Goal: Task Accomplishment & Management: Complete application form

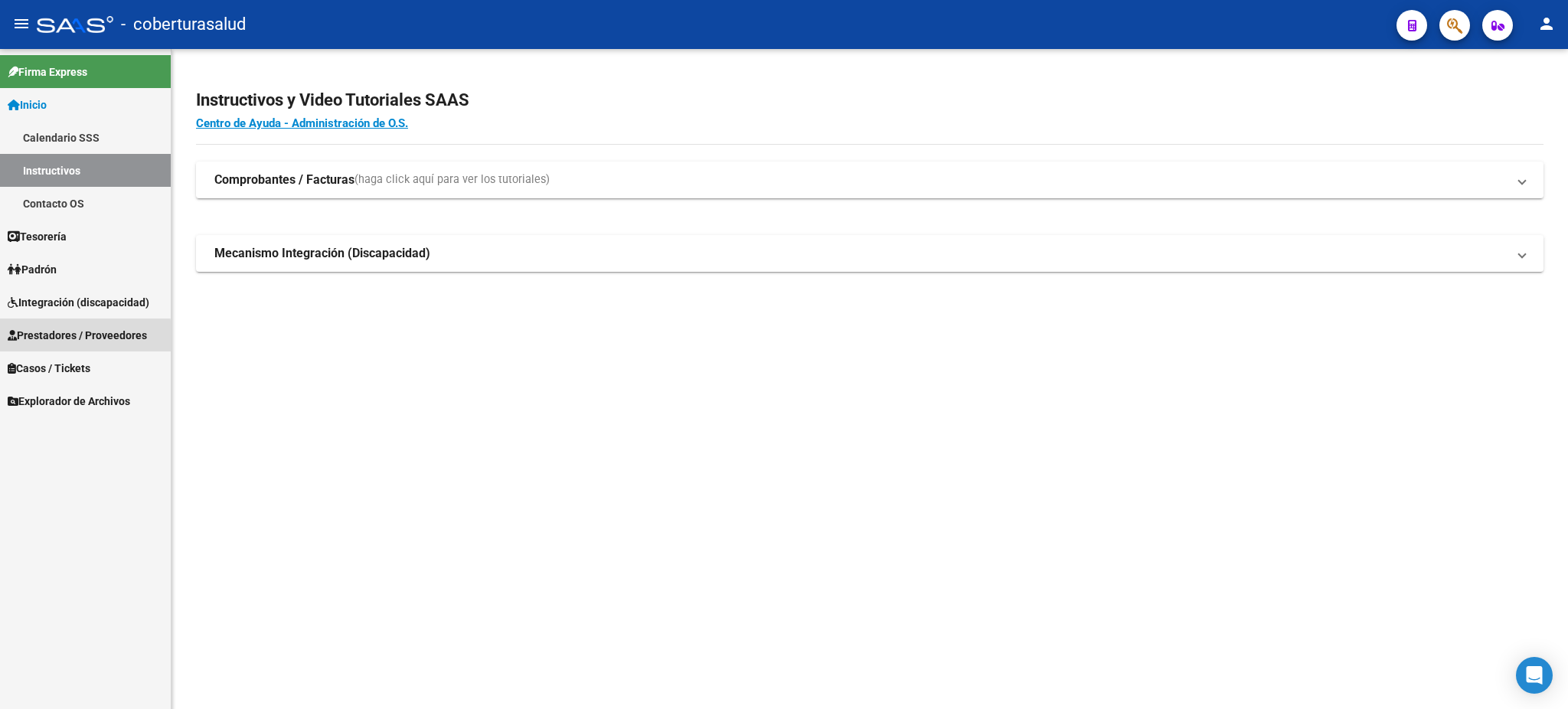
click at [57, 339] on span "Prestadores / Proveedores" at bounding box center [78, 335] width 139 height 17
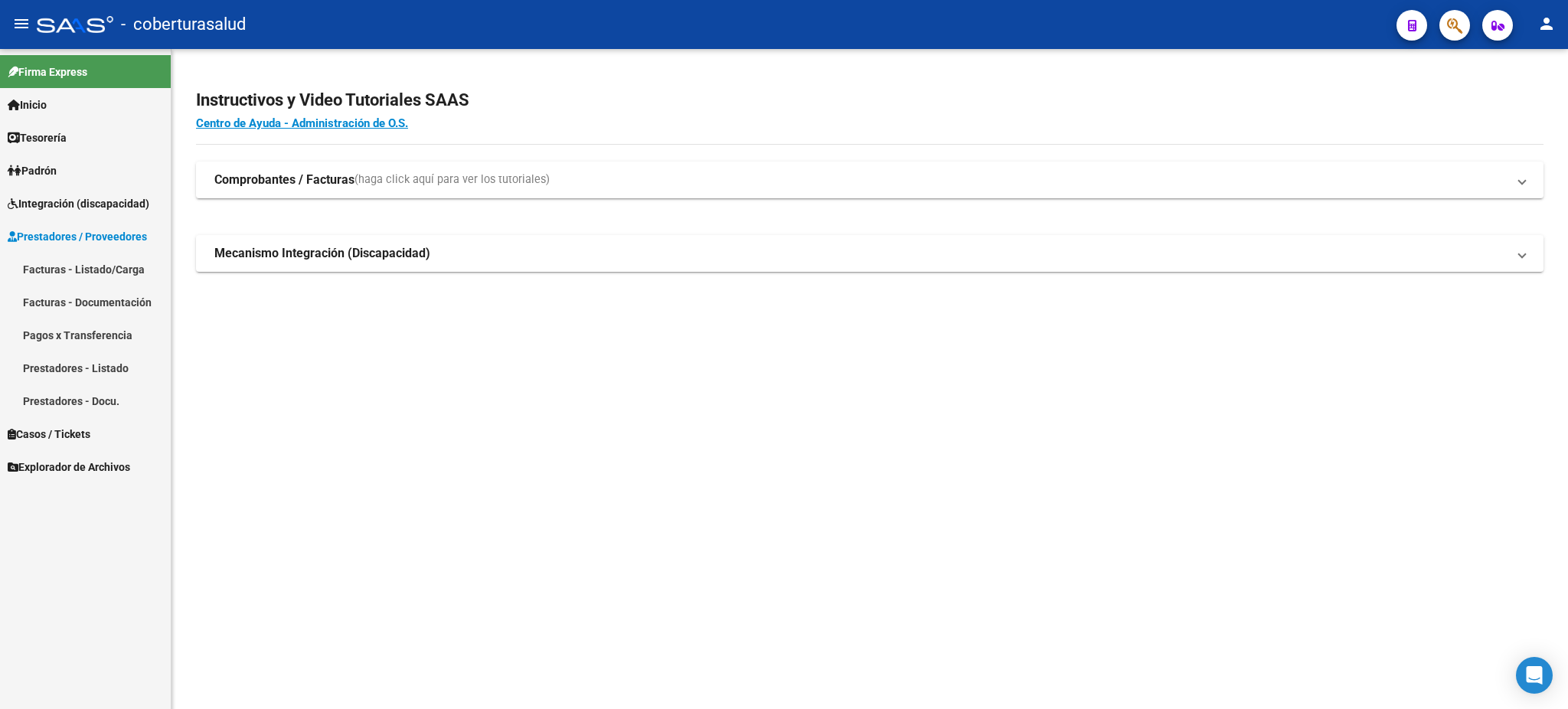
click at [94, 267] on link "Facturas - Listado/Carga" at bounding box center [85, 269] width 171 height 33
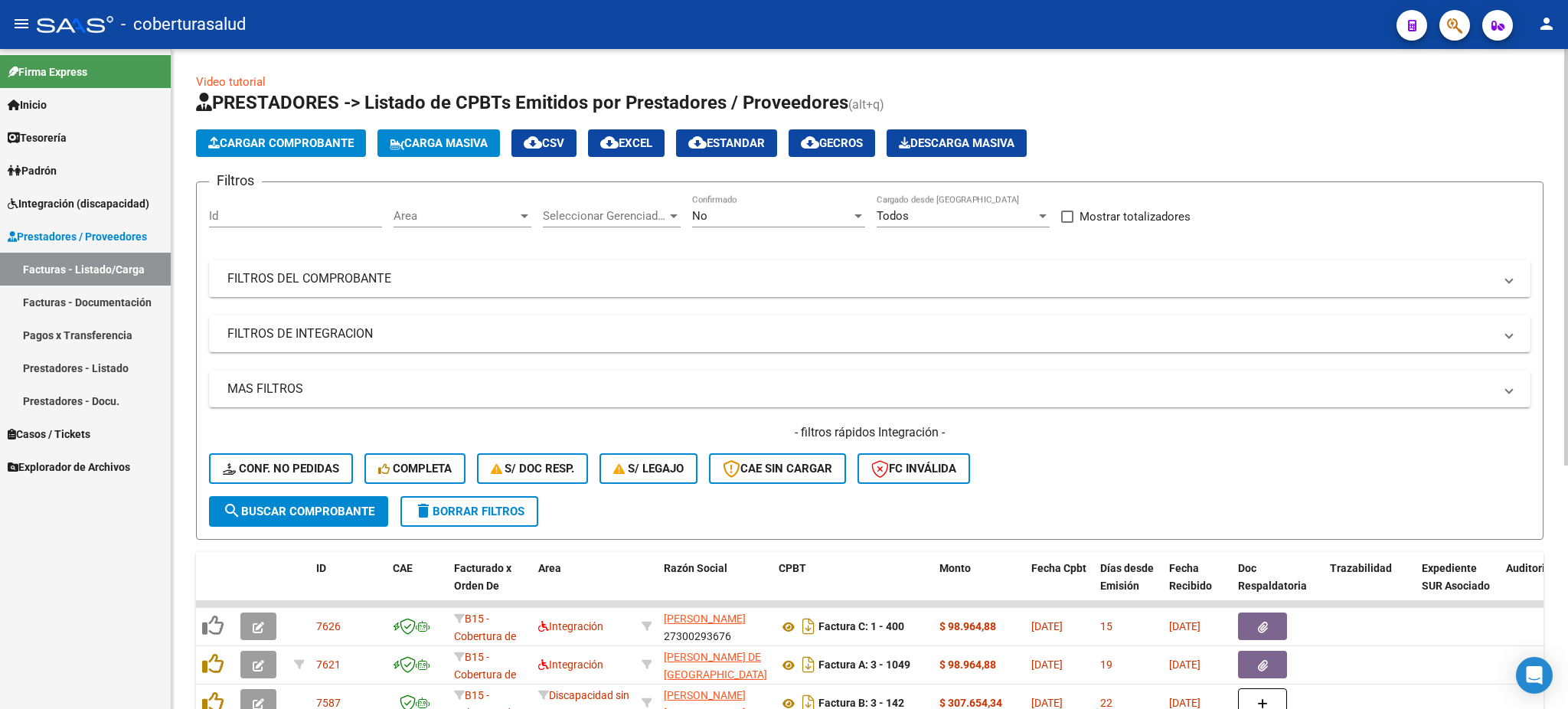
click at [401, 274] on mat-panel-title "FILTROS DEL COMPROBANTE" at bounding box center [860, 278] width 1267 height 17
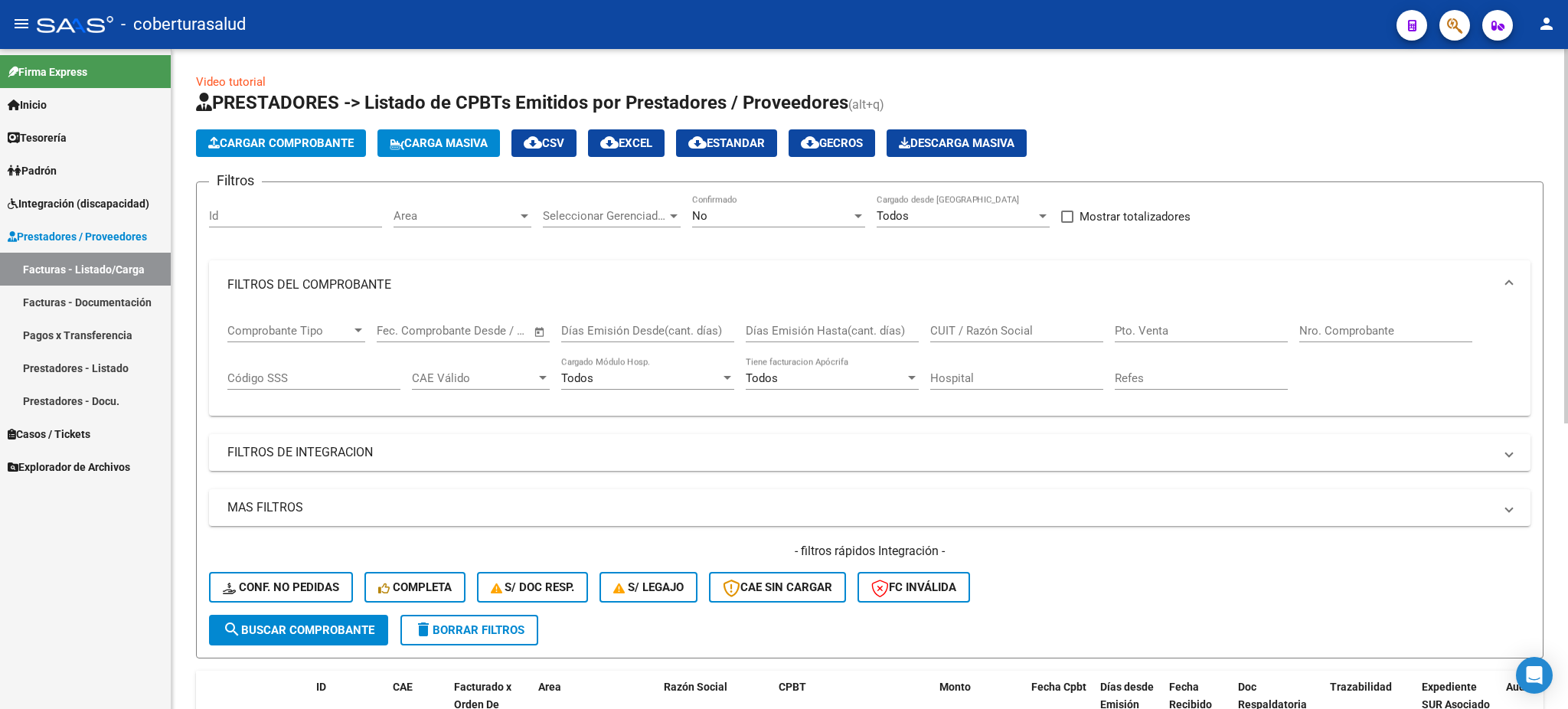
click at [777, 215] on div "No" at bounding box center [771, 215] width 159 height 13
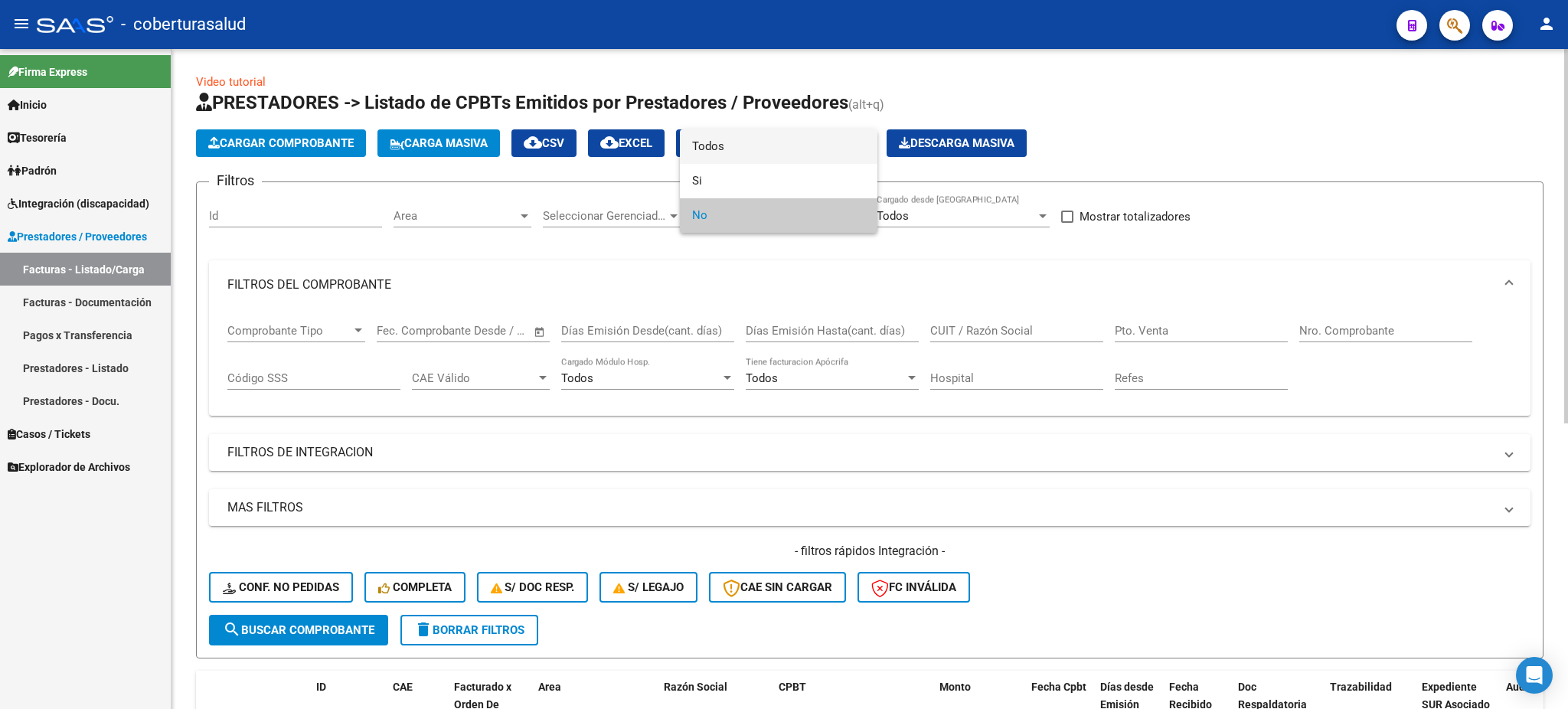
drag, startPoint x: 746, startPoint y: 155, endPoint x: 755, endPoint y: 153, distance: 9.2
click at [746, 153] on span "Todos" at bounding box center [779, 147] width 173 height 35
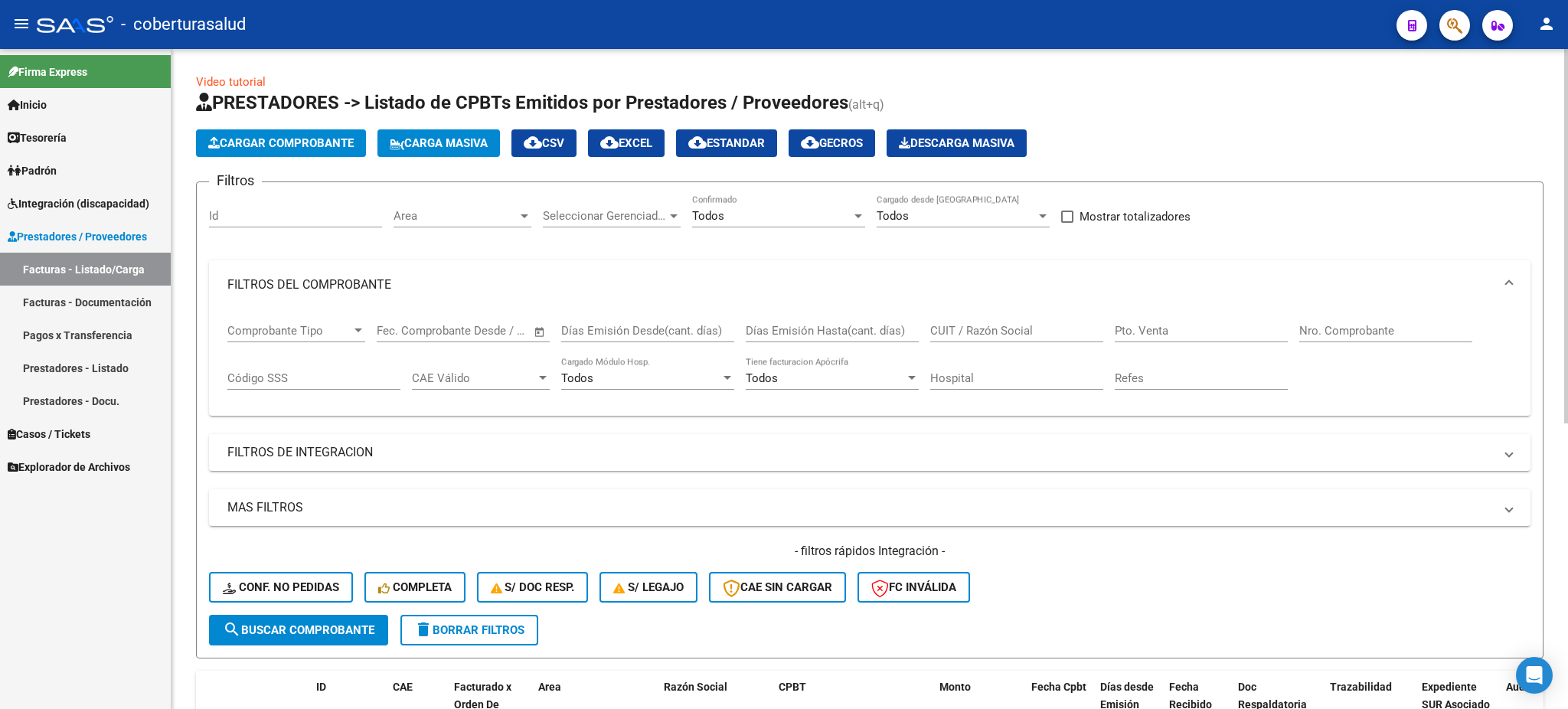
click at [944, 322] on div "CUIT / Razón Social" at bounding box center [1017, 325] width 173 height 33
paste input "27423809332"
click at [368, 623] on span "search Buscar Comprobante" at bounding box center [299, 629] width 152 height 13
click at [944, 317] on div "27423809332 CUIT / Razón Social" at bounding box center [1017, 325] width 173 height 33
click at [946, 324] on input "27423809332" at bounding box center [1017, 330] width 173 height 13
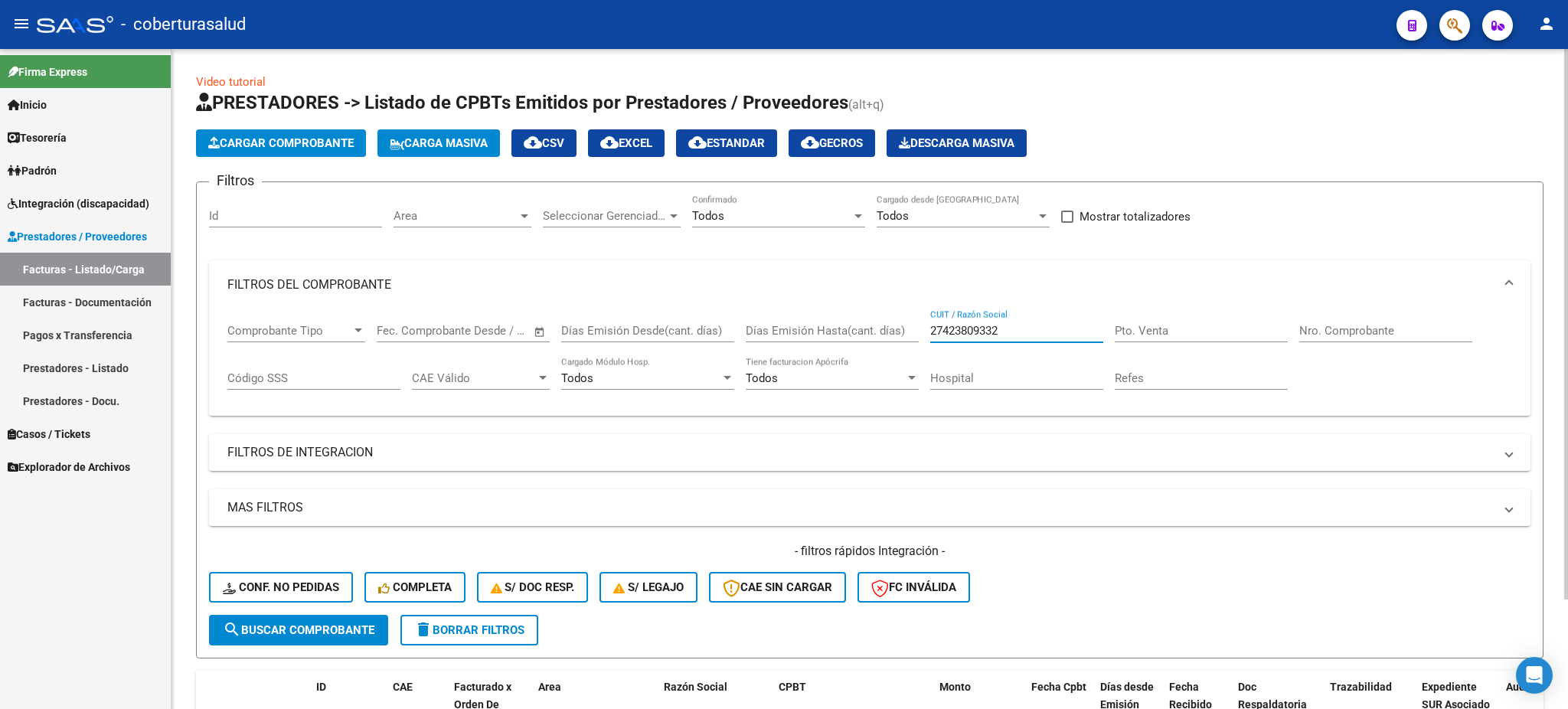
click at [946, 324] on input "27423809332" at bounding box center [1017, 330] width 173 height 13
paste input "380319239"
type input "27380319239"
click at [358, 623] on span "search Buscar Comprobante" at bounding box center [299, 629] width 152 height 13
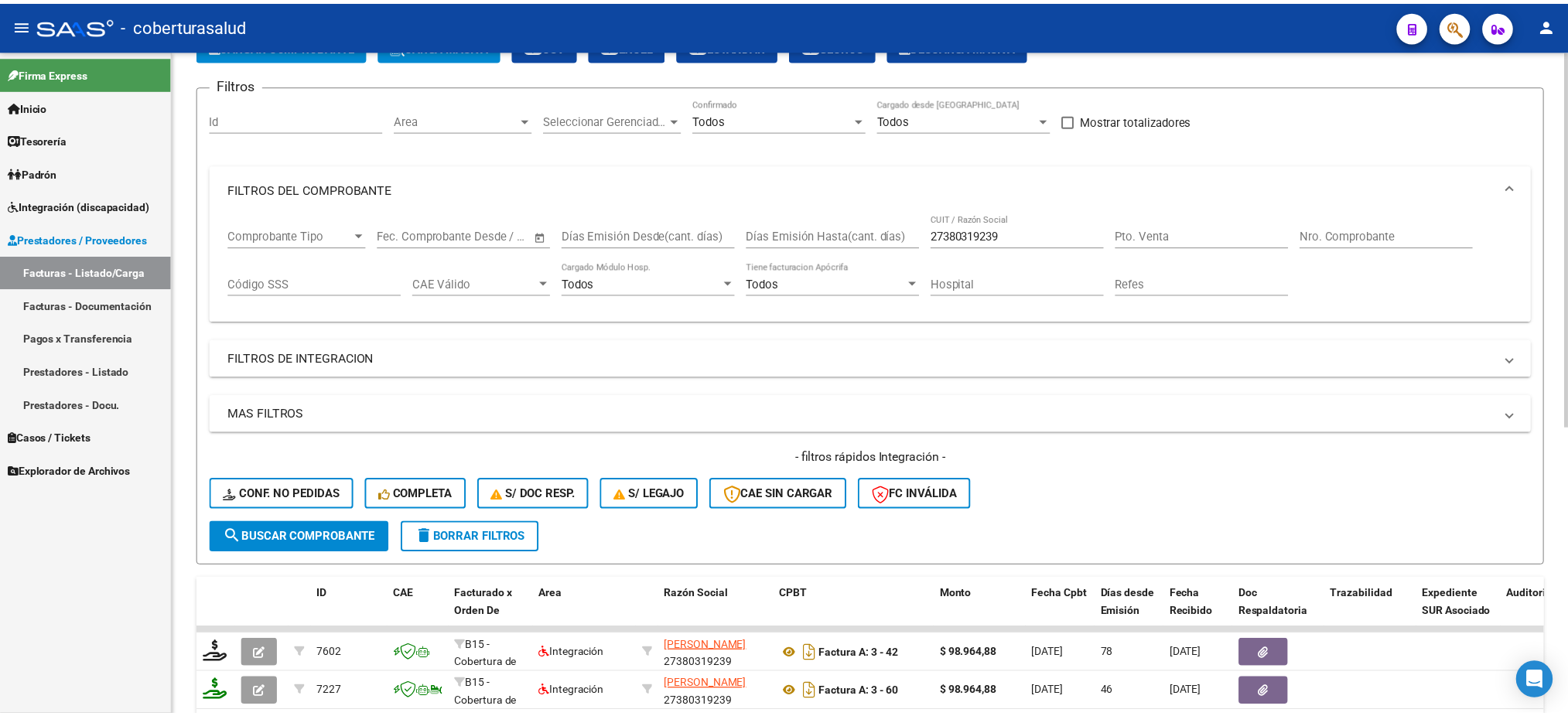
scroll to position [202, 0]
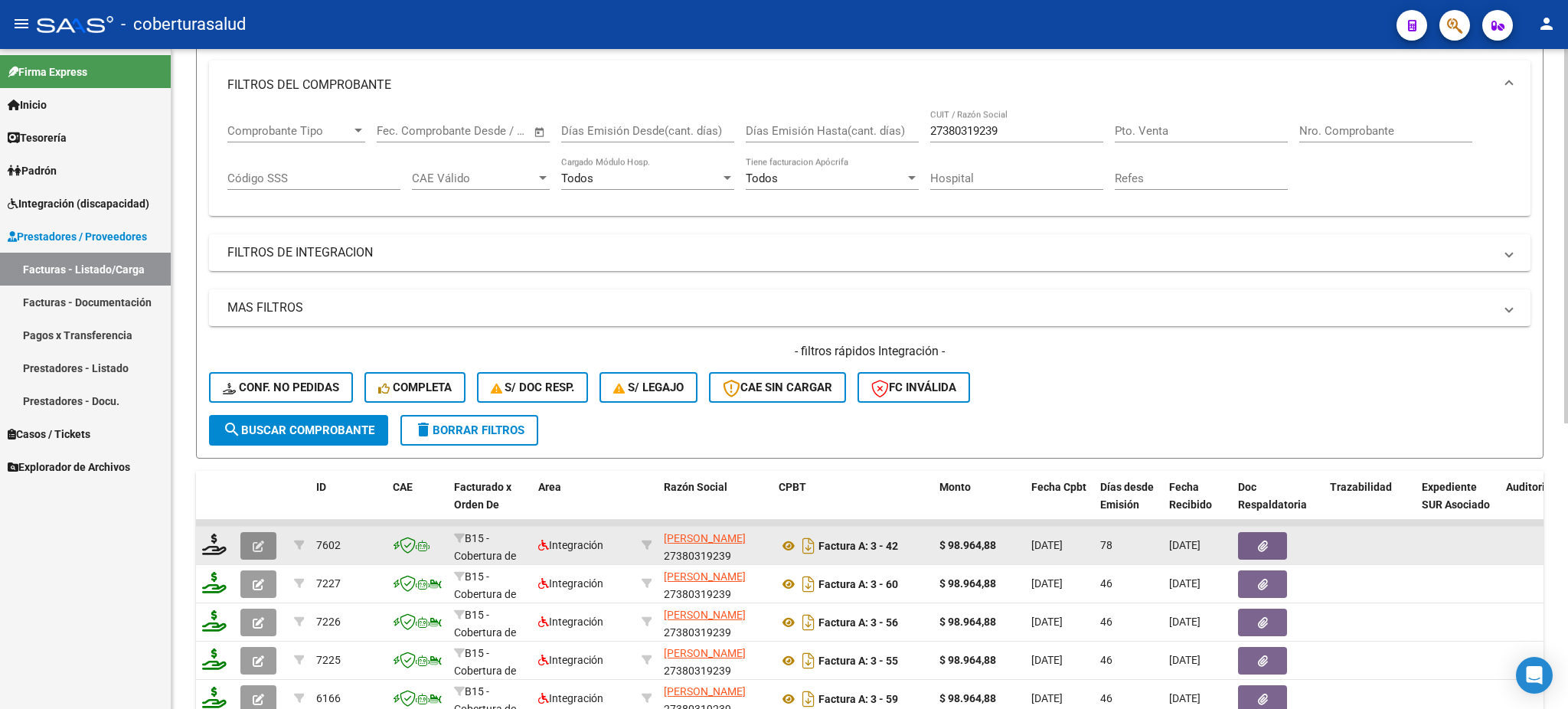
click at [259, 541] on icon "button" at bounding box center [258, 546] width 12 height 12
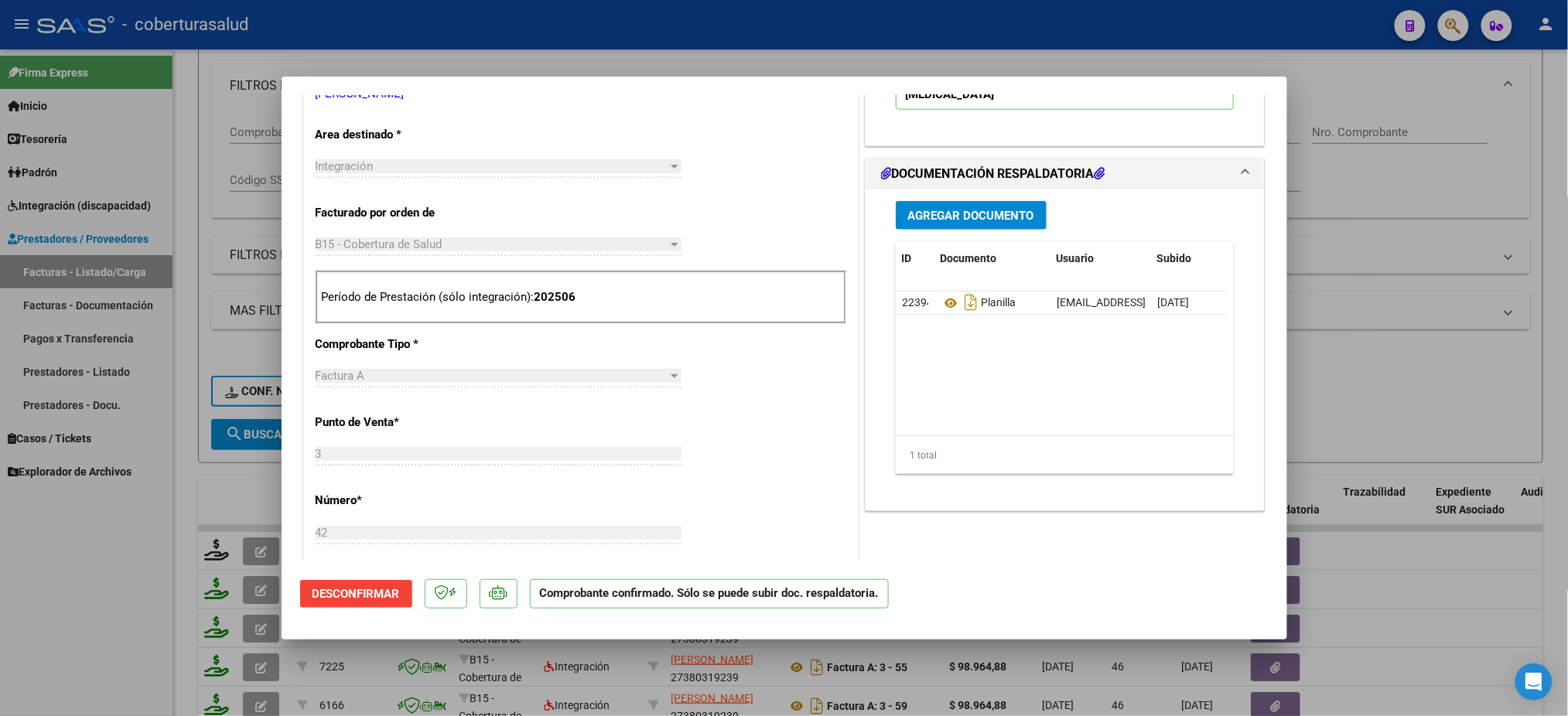
scroll to position [618, 0]
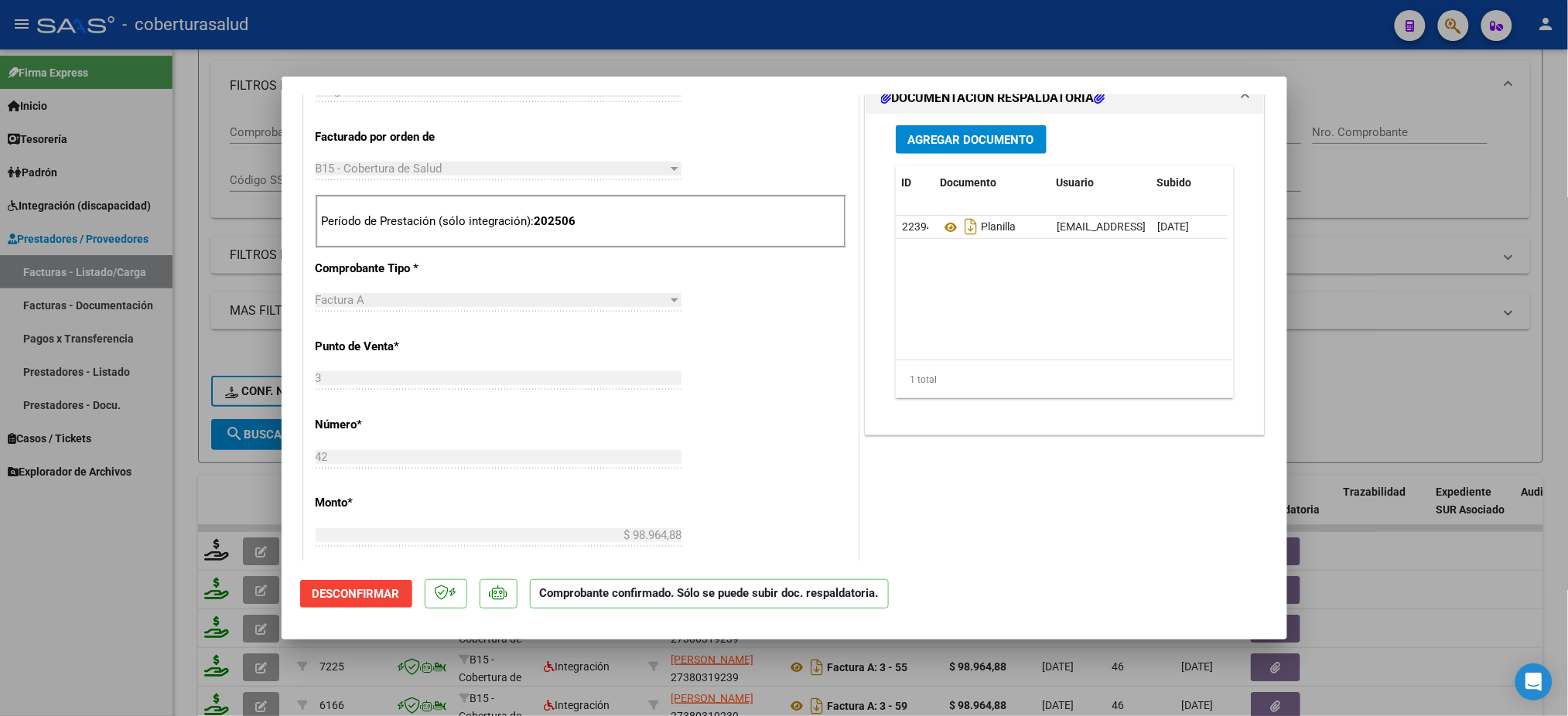
click at [939, 146] on button "Agregar Documento" at bounding box center [971, 140] width 151 height 29
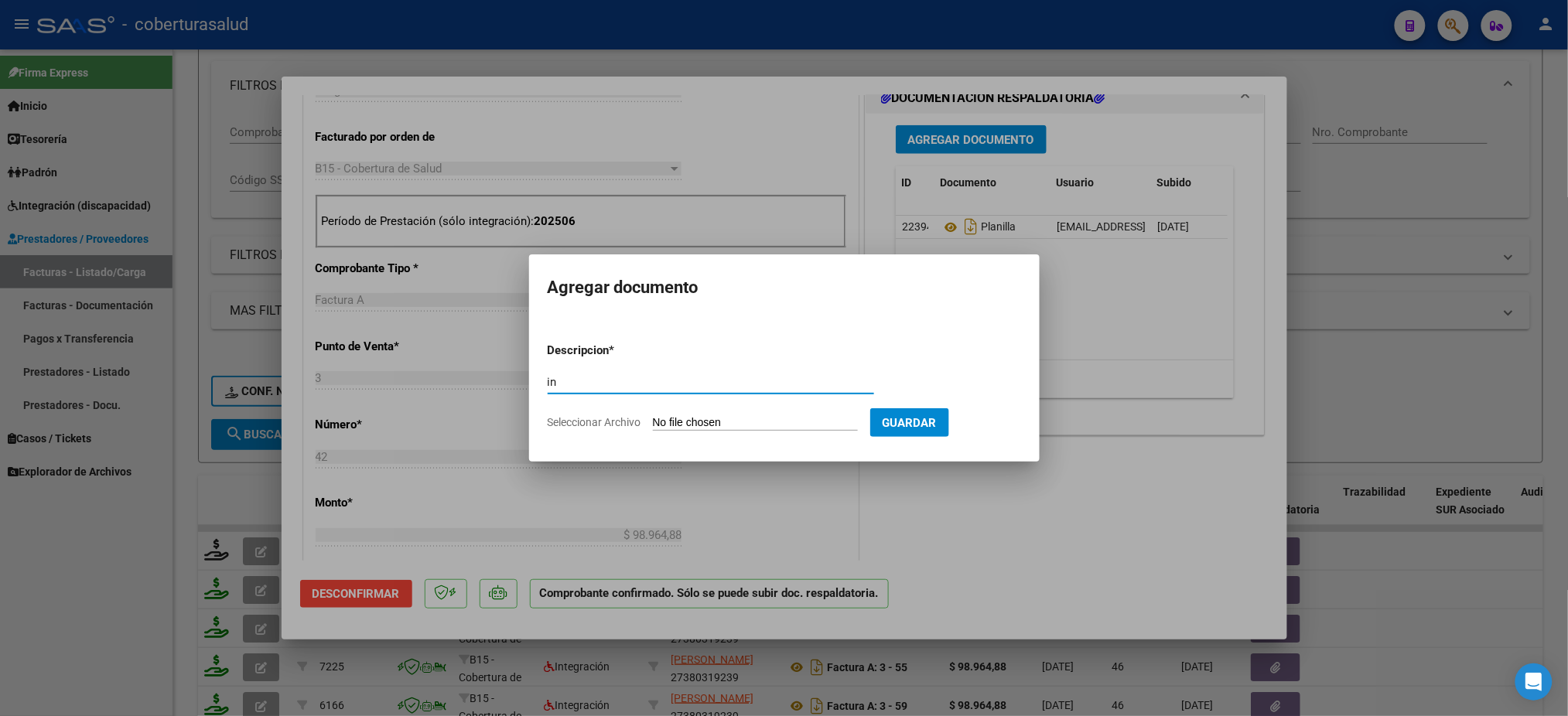
type input "i"
type input "INFORME"
click at [809, 422] on input "Seleccionar Archivo" at bounding box center [755, 423] width 205 height 14
type input "C:\fakepath\142255-5-Informe_de_evolucion_semestral.pdf"
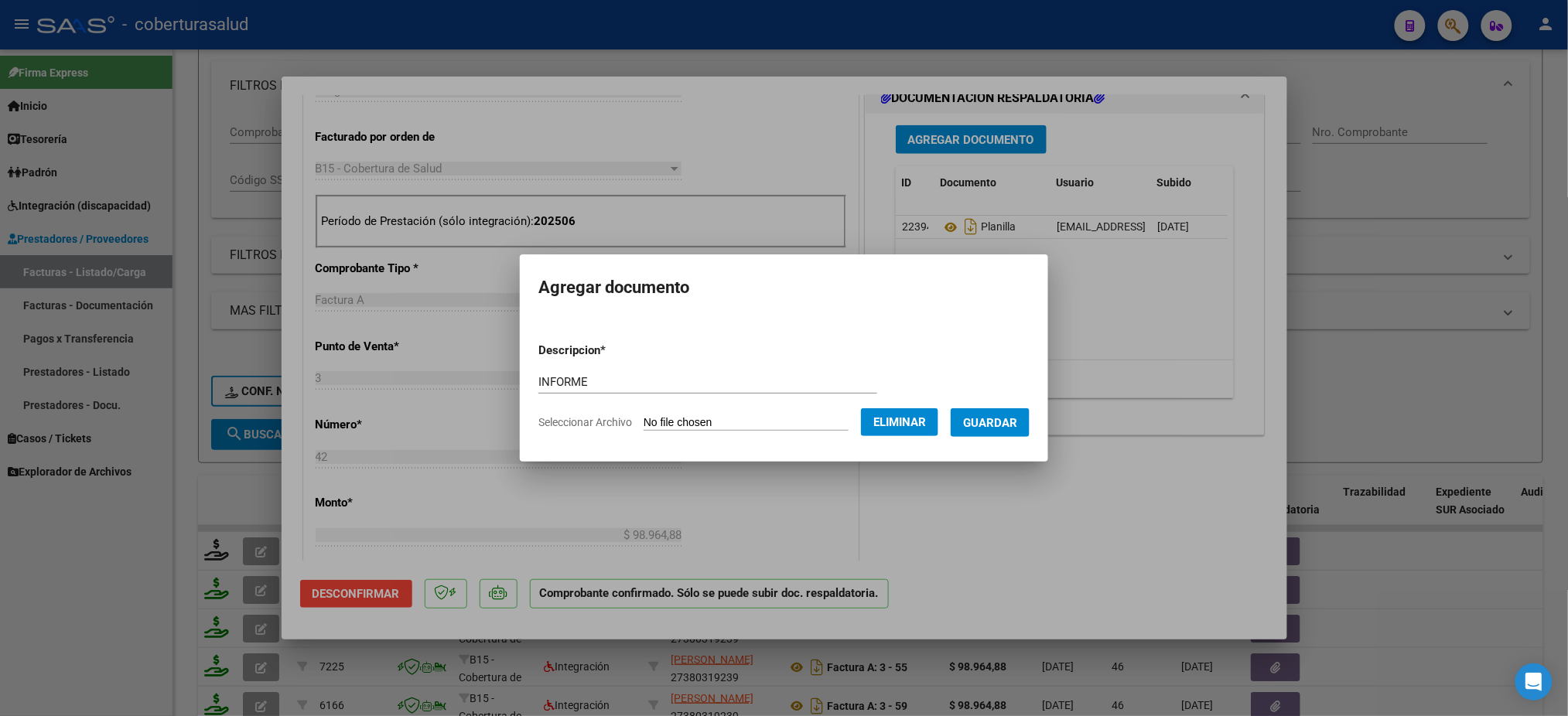
click at [988, 429] on span "Guardar" at bounding box center [990, 423] width 54 height 14
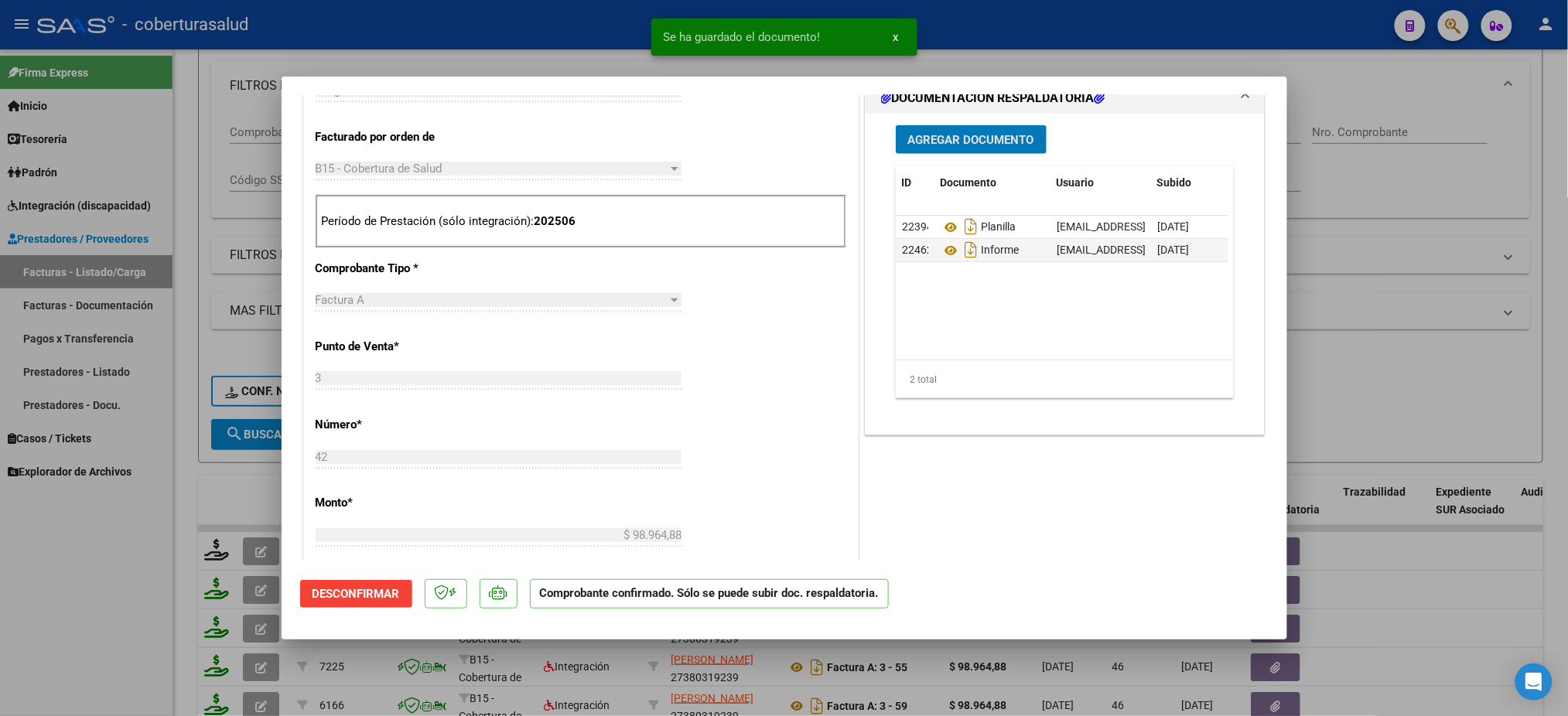
click at [159, 568] on div at bounding box center [784, 358] width 1568 height 716
type input "$ 0,00"
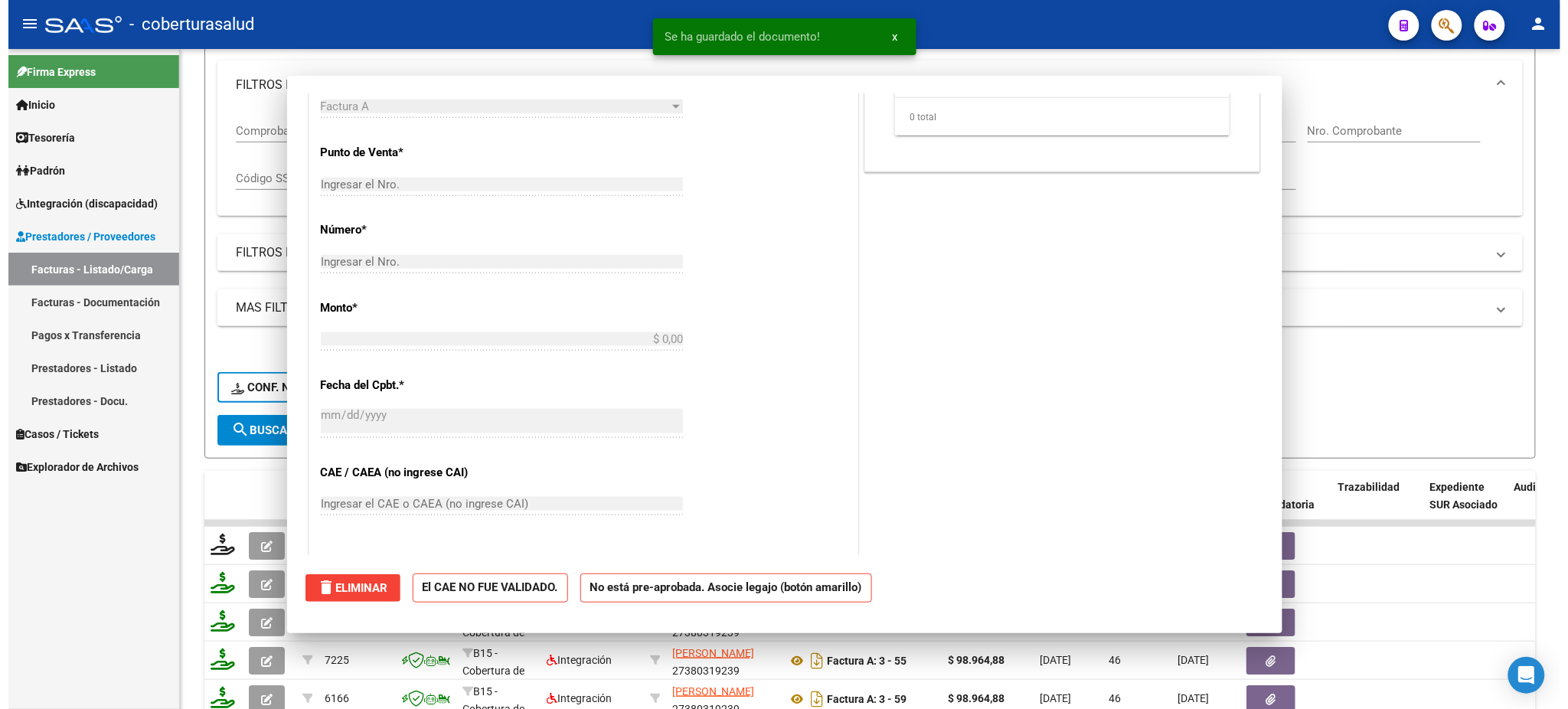
scroll to position [367, 0]
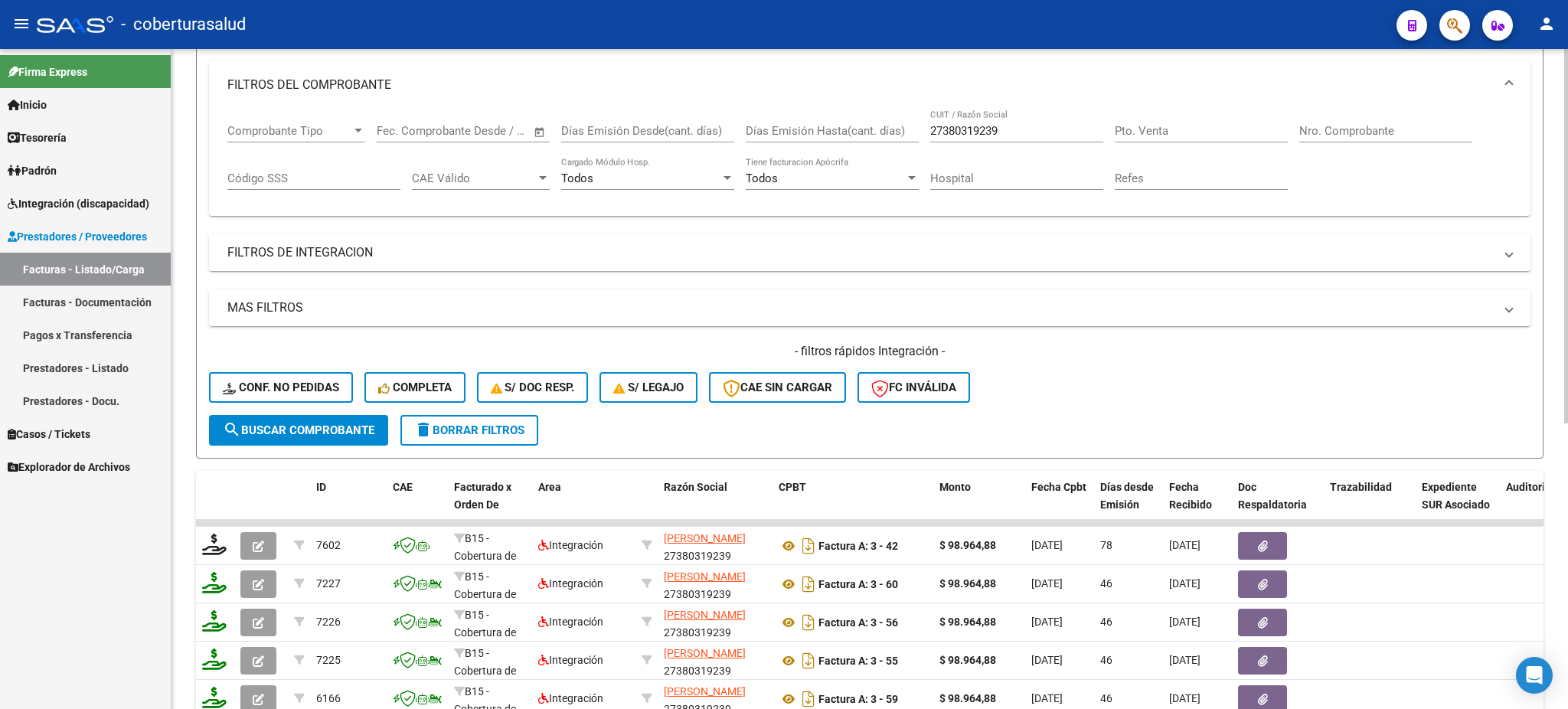
click at [948, 127] on input "27380319239" at bounding box center [1017, 131] width 173 height 13
paste input "40686441"
type input "27340686441"
click at [260, 435] on button "search Buscar Comprobante" at bounding box center [299, 430] width 179 height 30
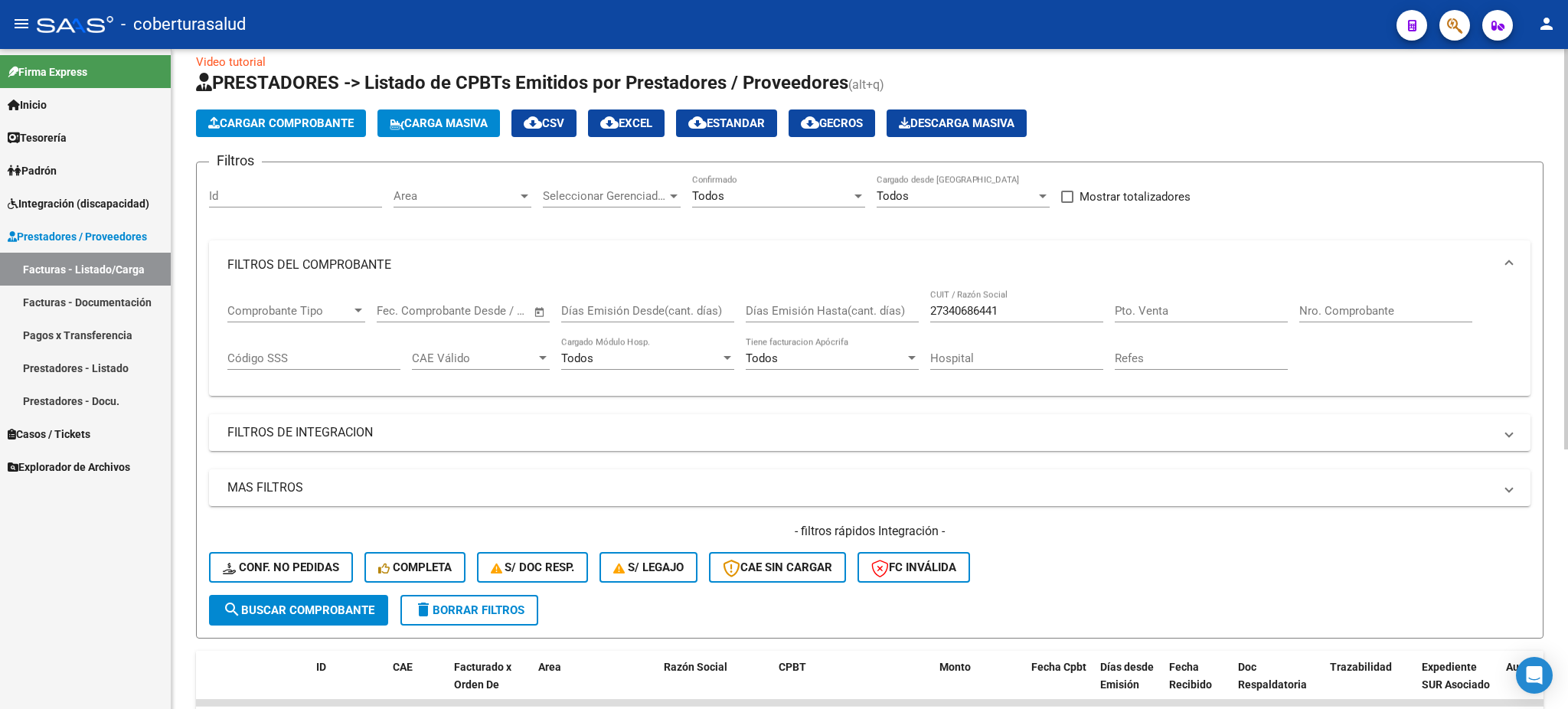
scroll to position [0, 0]
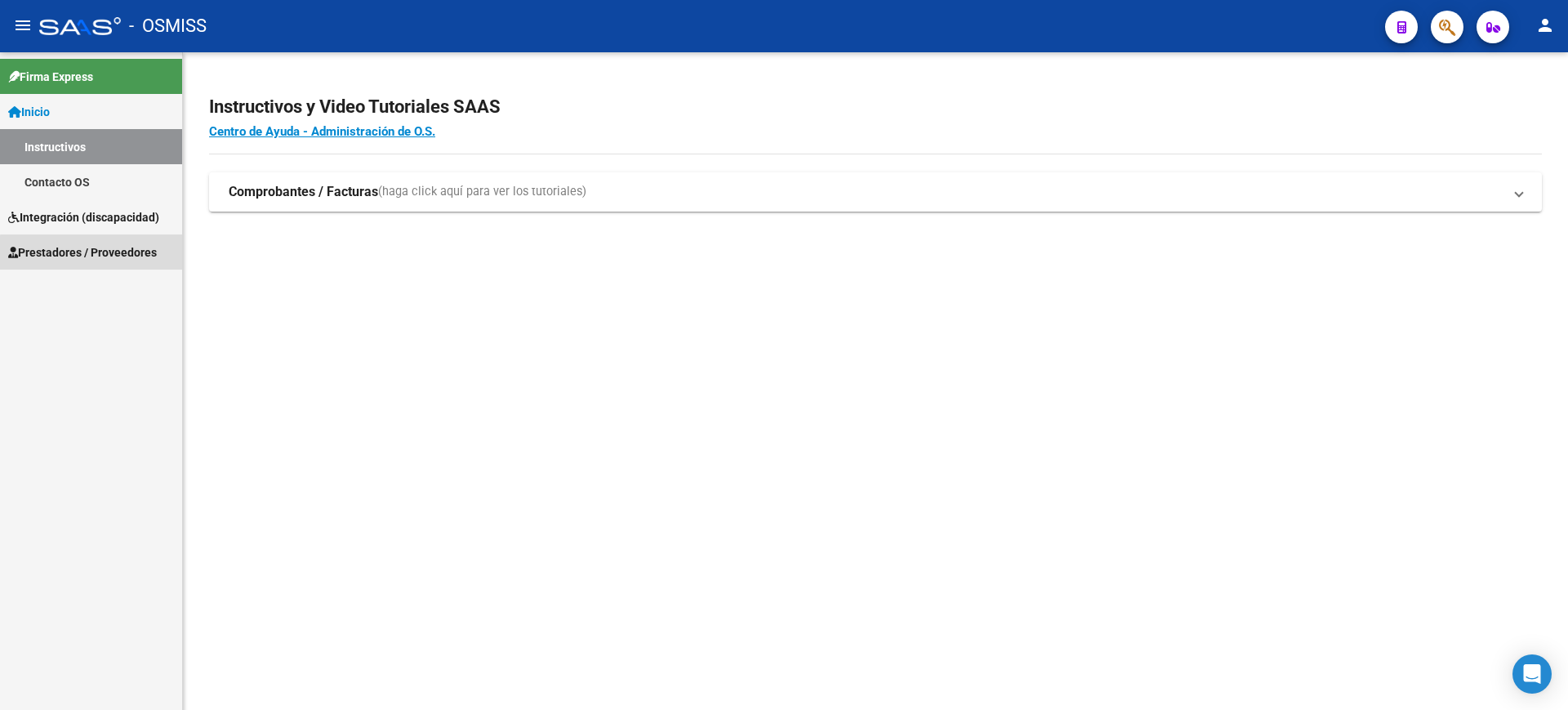
click at [104, 254] on span "Prestadores / Proveedores" at bounding box center [83, 252] width 149 height 18
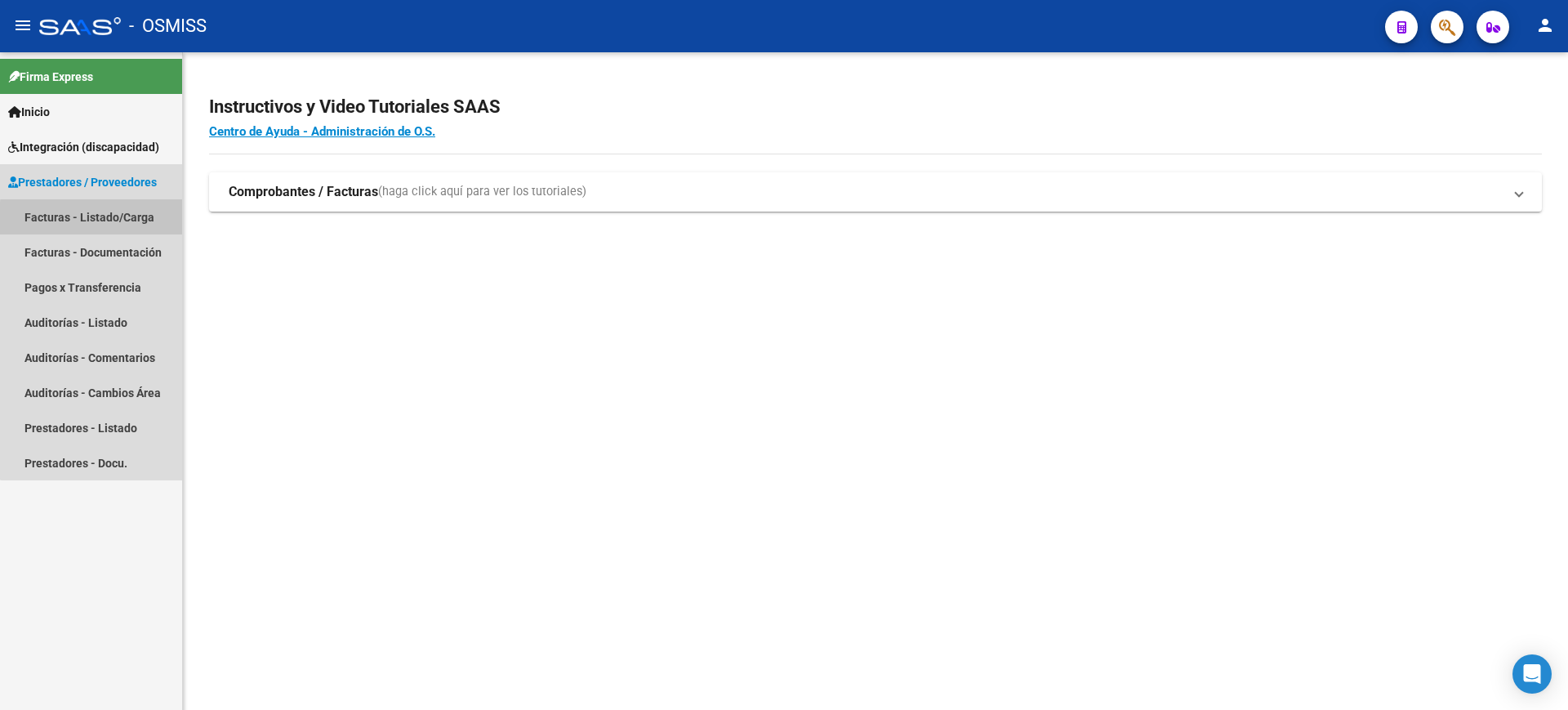
click at [106, 219] on link "Facturas - Listado/Carga" at bounding box center [91, 217] width 182 height 35
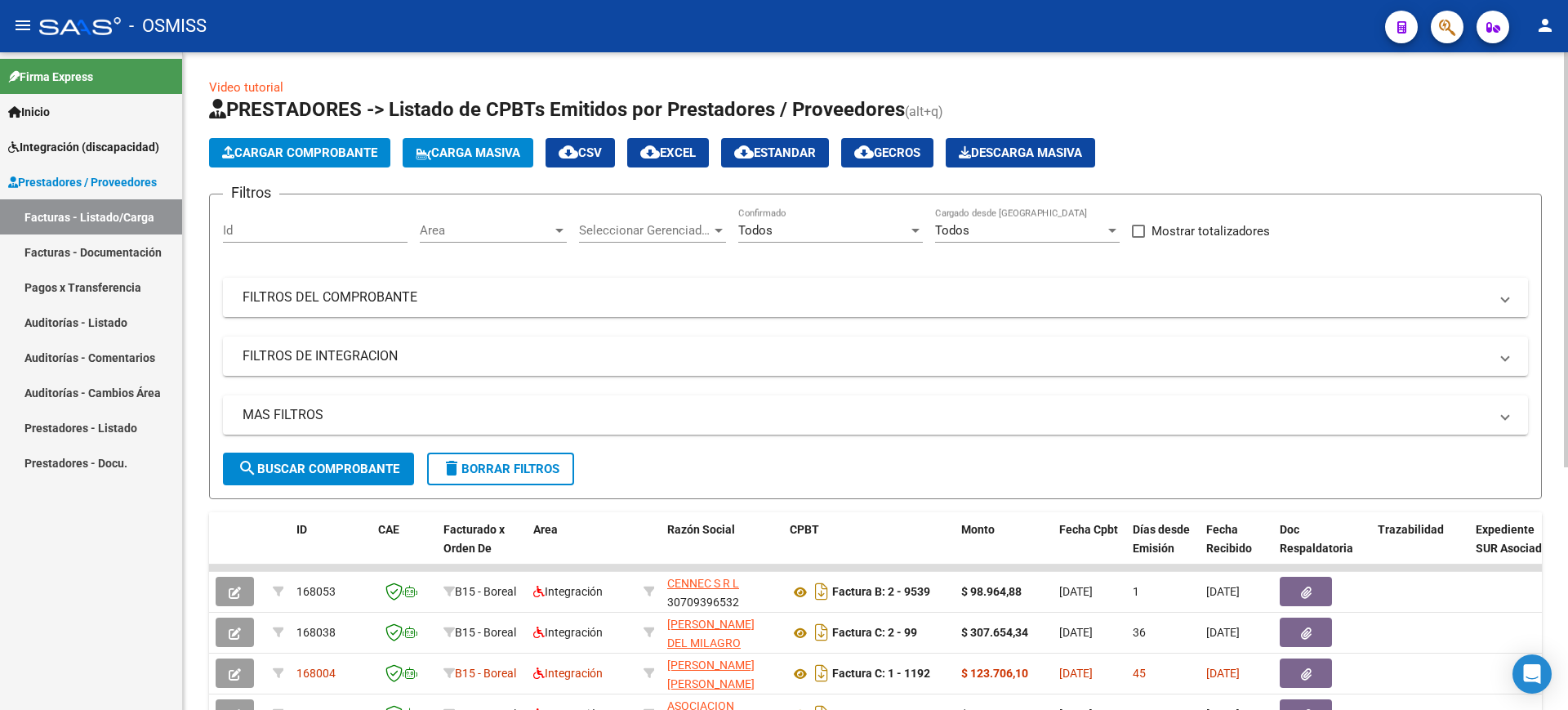
click at [442, 296] on mat-panel-title "FILTROS DEL COMPROBANTE" at bounding box center [865, 297] width 1247 height 18
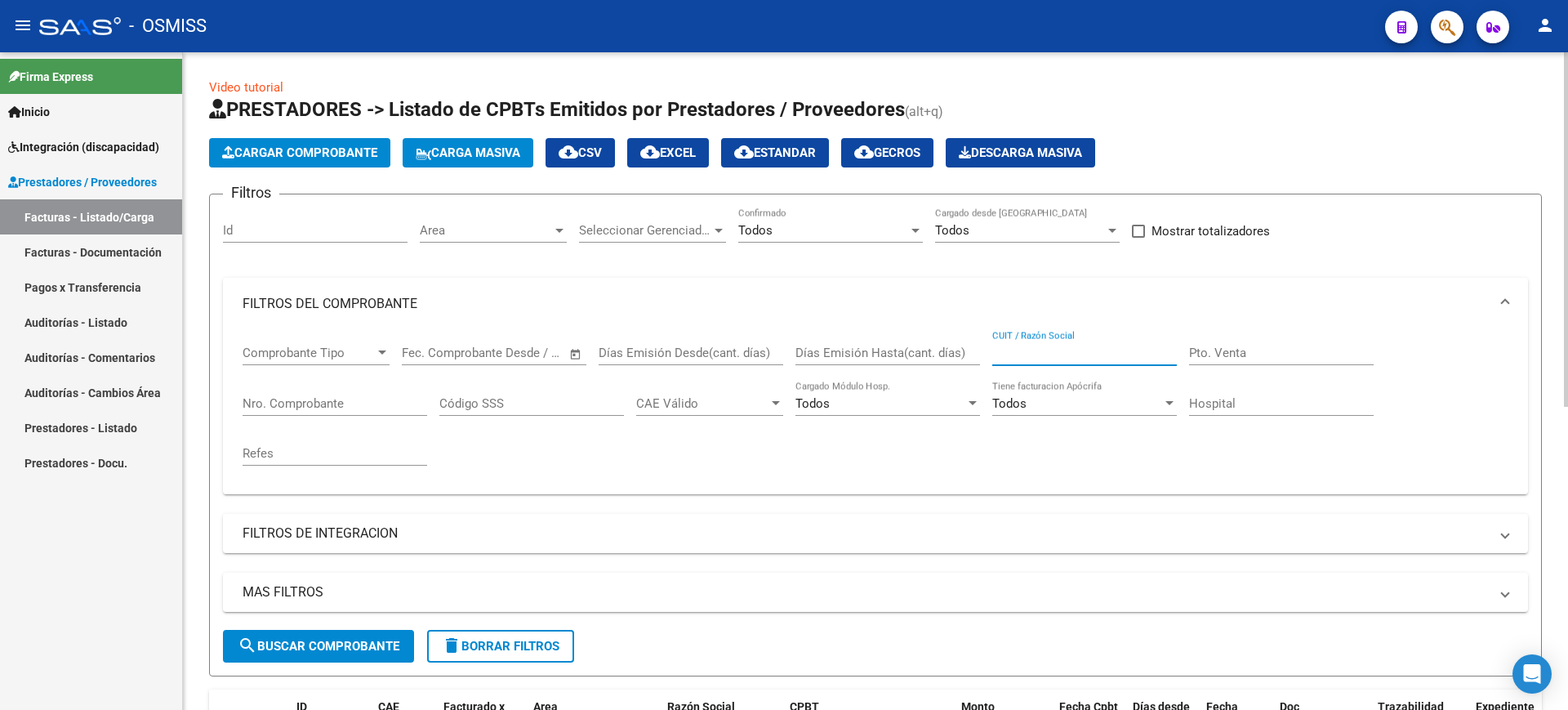
click at [1021, 359] on input "CUIT / Razón Social" at bounding box center [1085, 352] width 185 height 14
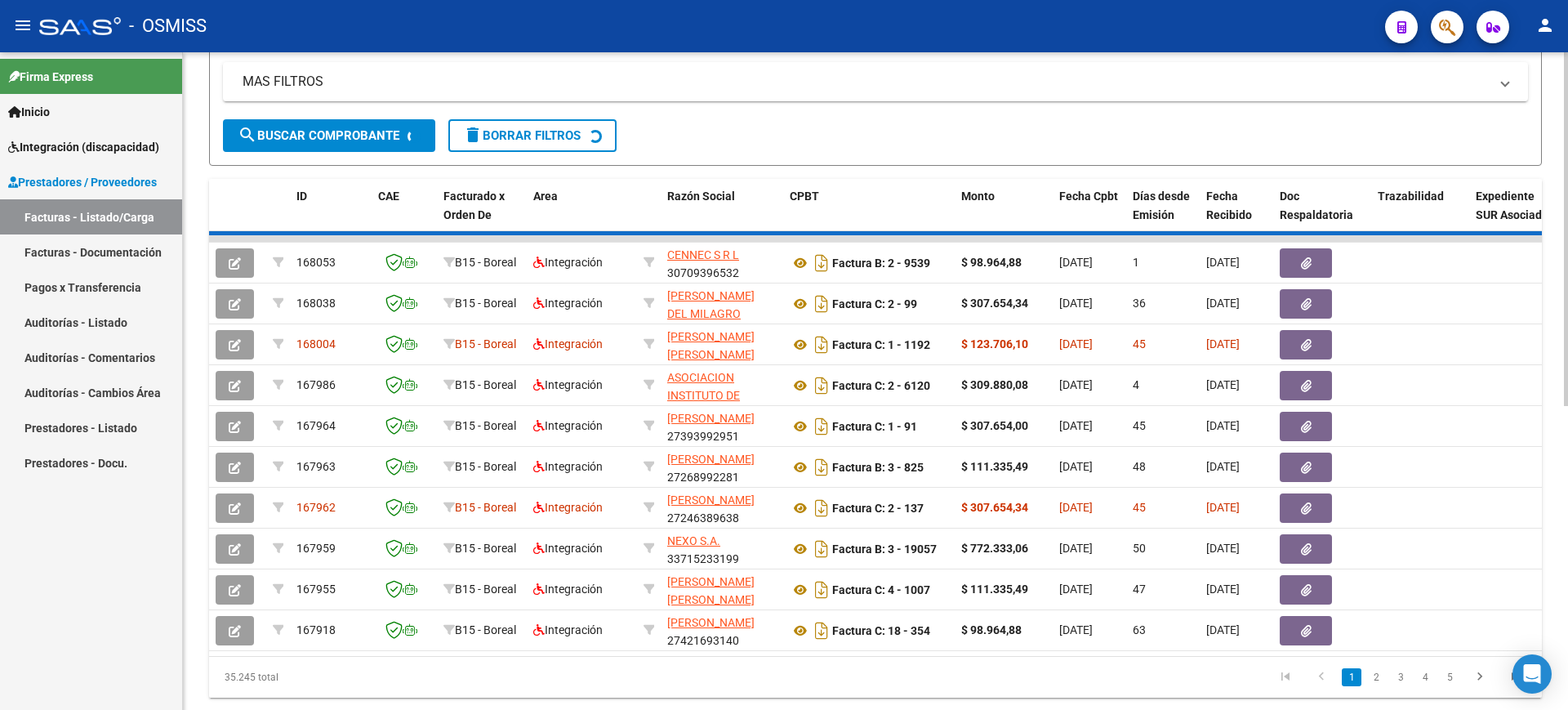
scroll to position [399, 0]
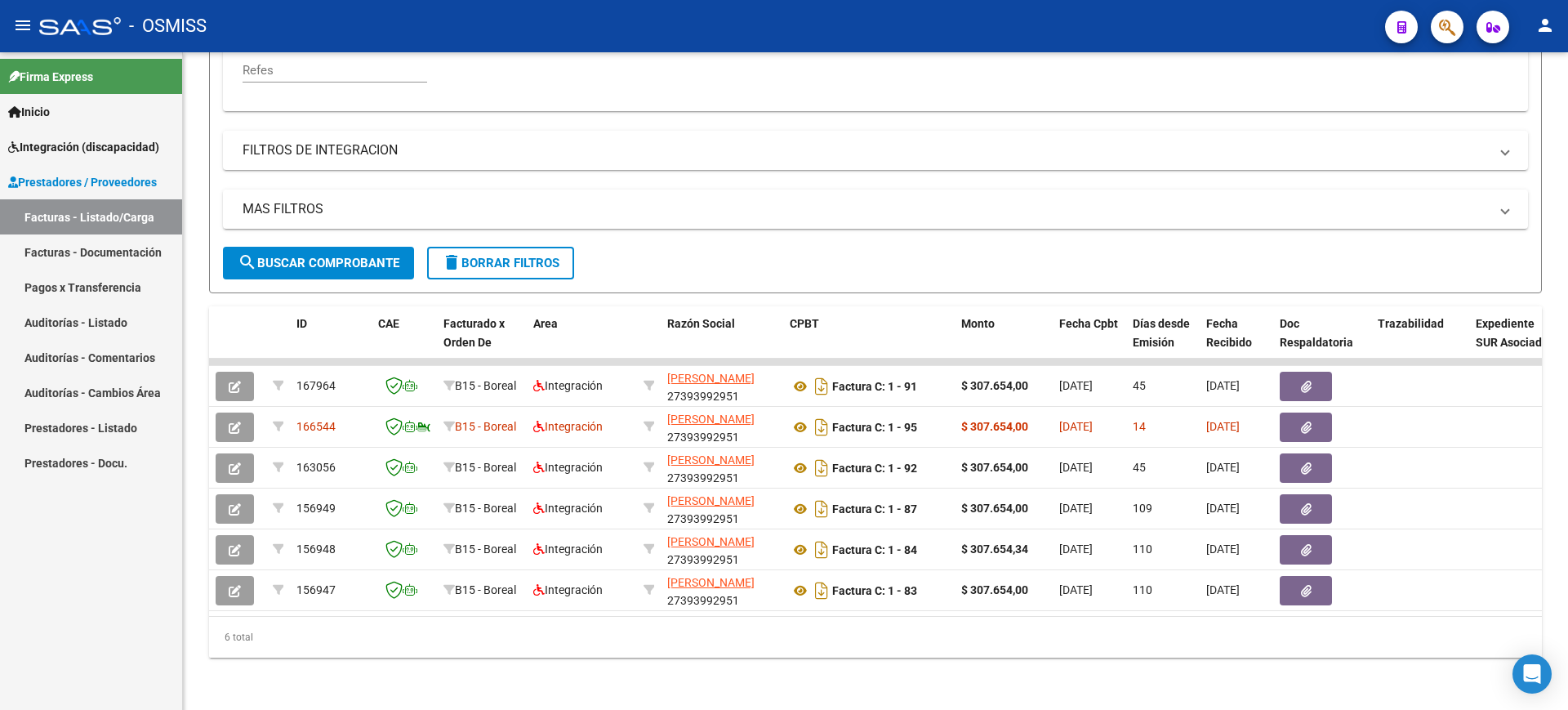
type input "27393992951"
